Goal: Obtain resource: Download file/media

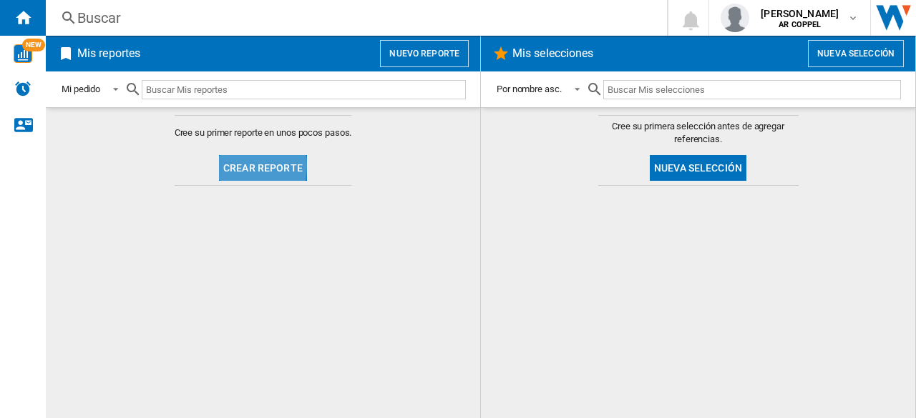
click at [231, 165] on button "Crear reporte" at bounding box center [263, 168] width 88 height 26
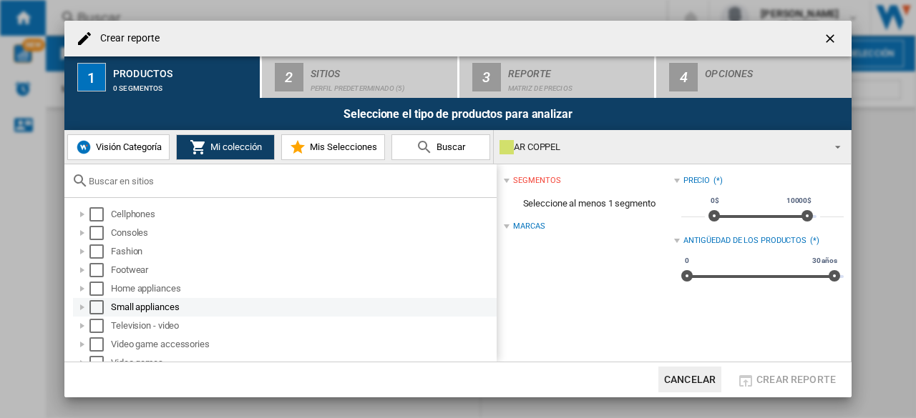
click at [85, 303] on div at bounding box center [82, 307] width 14 height 14
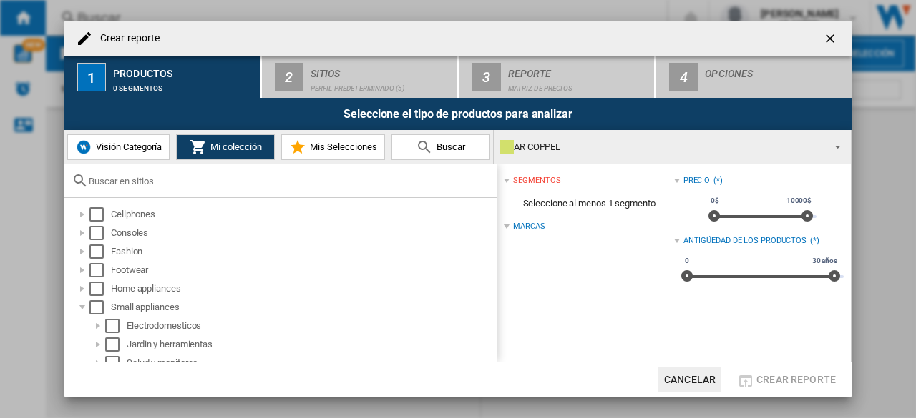
scroll to position [35, 0]
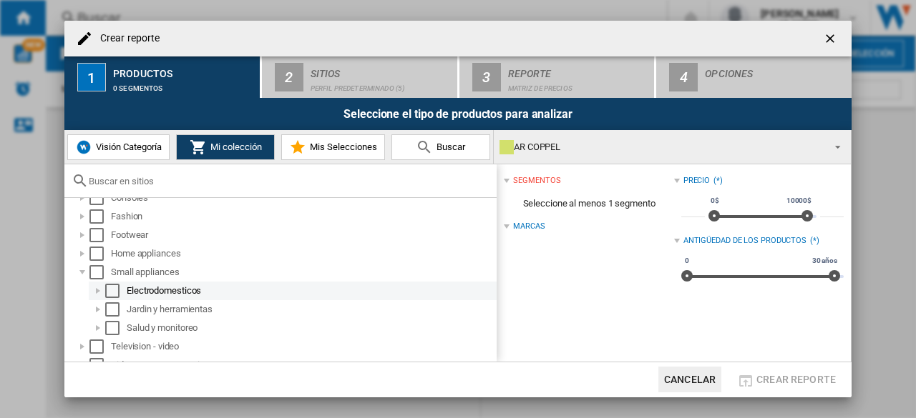
click at [96, 293] on div at bounding box center [98, 291] width 14 height 14
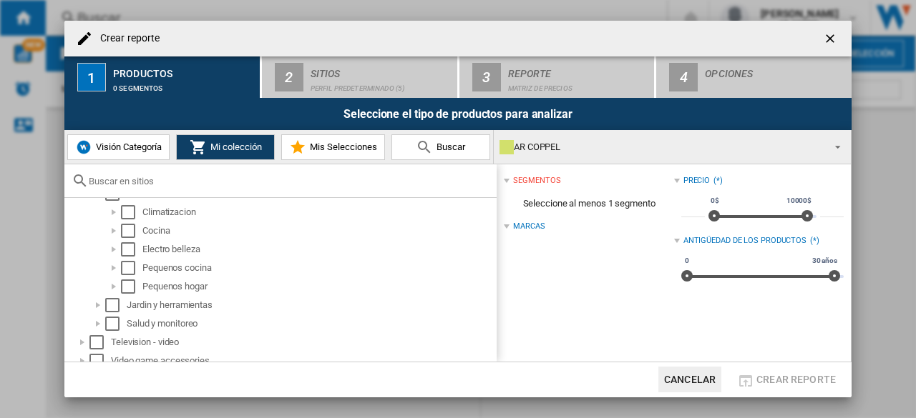
scroll to position [159, 0]
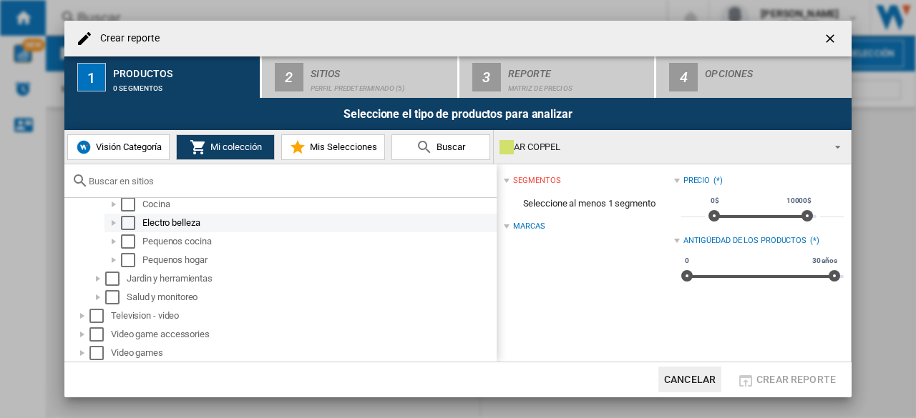
click at [127, 217] on div "Select" at bounding box center [128, 223] width 14 height 14
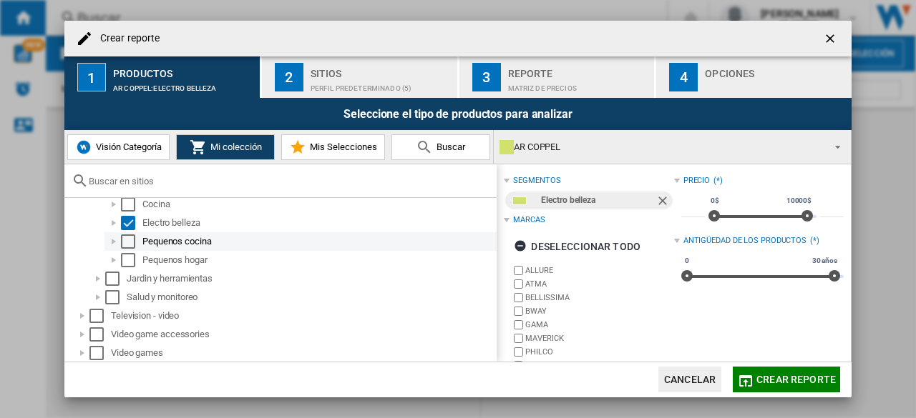
click at [141, 239] on md-checkbox "Select" at bounding box center [131, 242] width 21 height 14
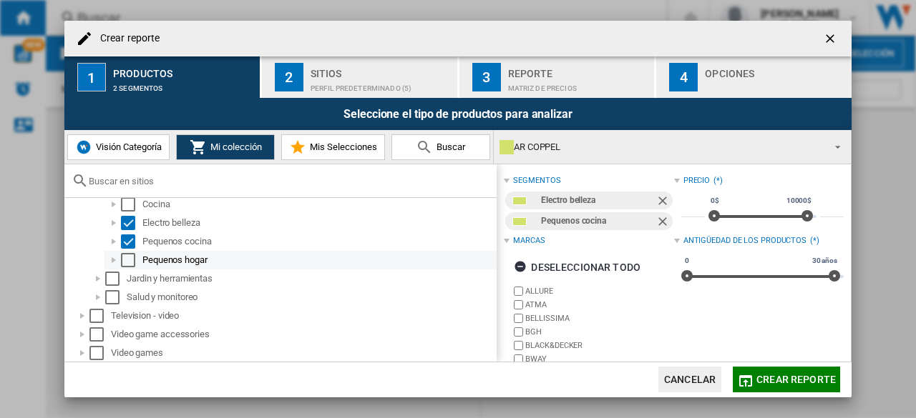
click at [141, 257] on md-checkbox "Select" at bounding box center [131, 260] width 21 height 14
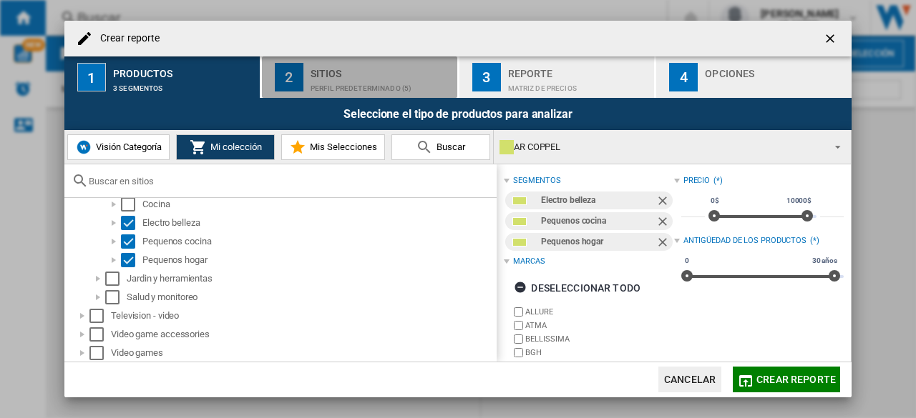
click at [391, 85] on div "Perfil predeterminado (5)" at bounding box center [380, 84] width 141 height 15
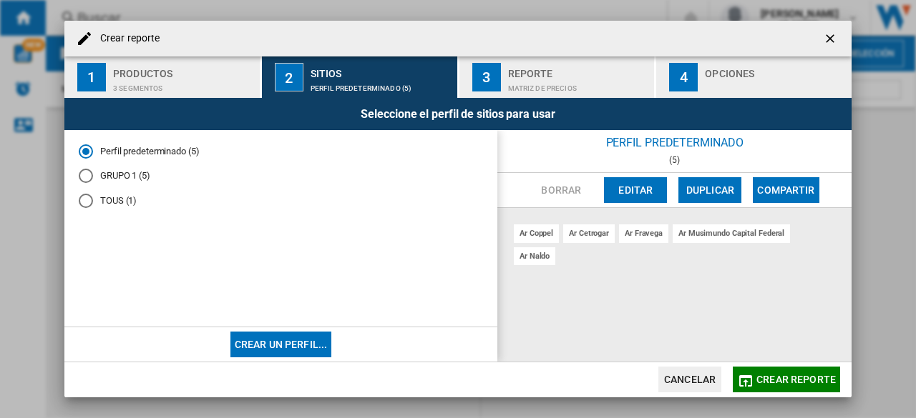
click at [538, 78] on div "Matriz de precios" at bounding box center [578, 84] width 141 height 15
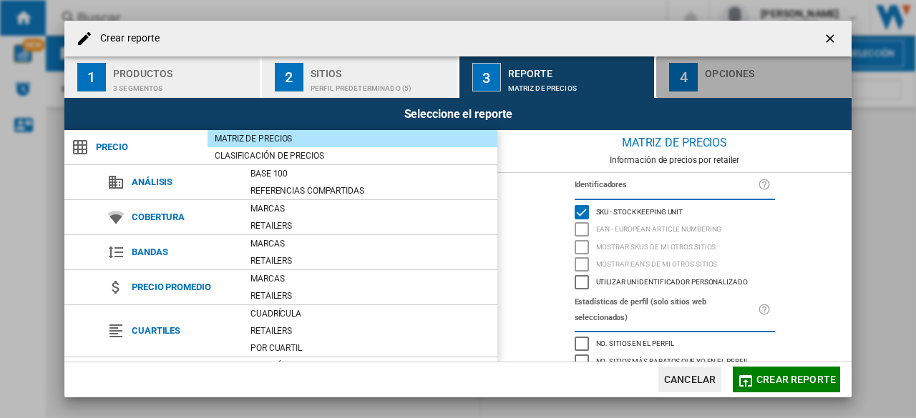
click at [686, 82] on div "4" at bounding box center [683, 77] width 29 height 29
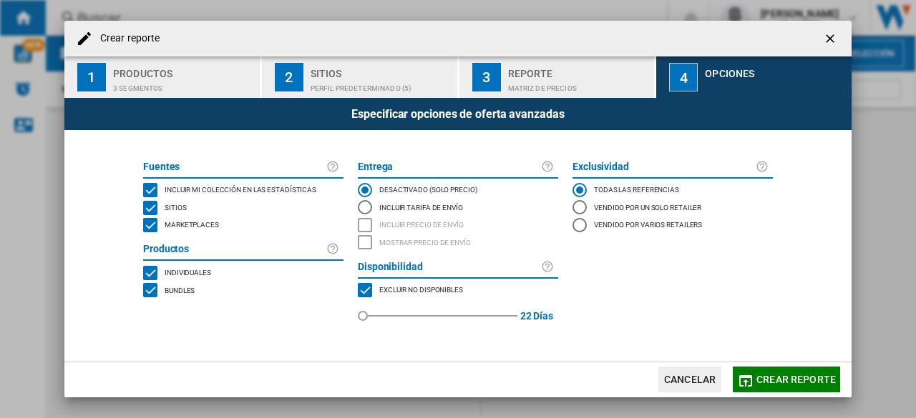
click at [163, 224] on div "Marketplaces" at bounding box center [190, 225] width 58 height 14
click at [763, 374] on span "Crear reporte" at bounding box center [795, 379] width 79 height 11
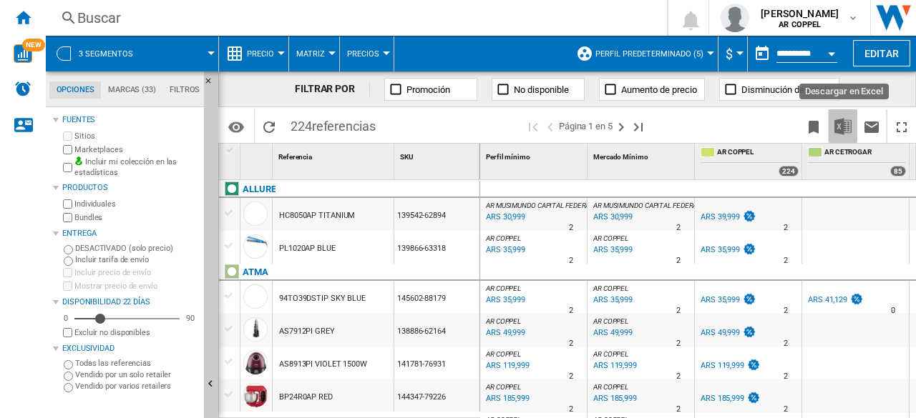
click at [843, 118] on img "Descargar en Excel" at bounding box center [842, 126] width 17 height 17
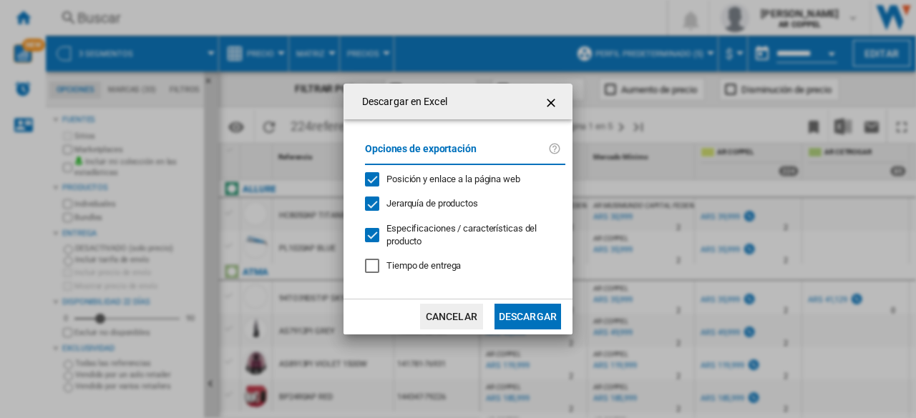
click at [529, 309] on button "Descargar" at bounding box center [527, 317] width 67 height 26
